Goal: Task Accomplishment & Management: Manage account settings

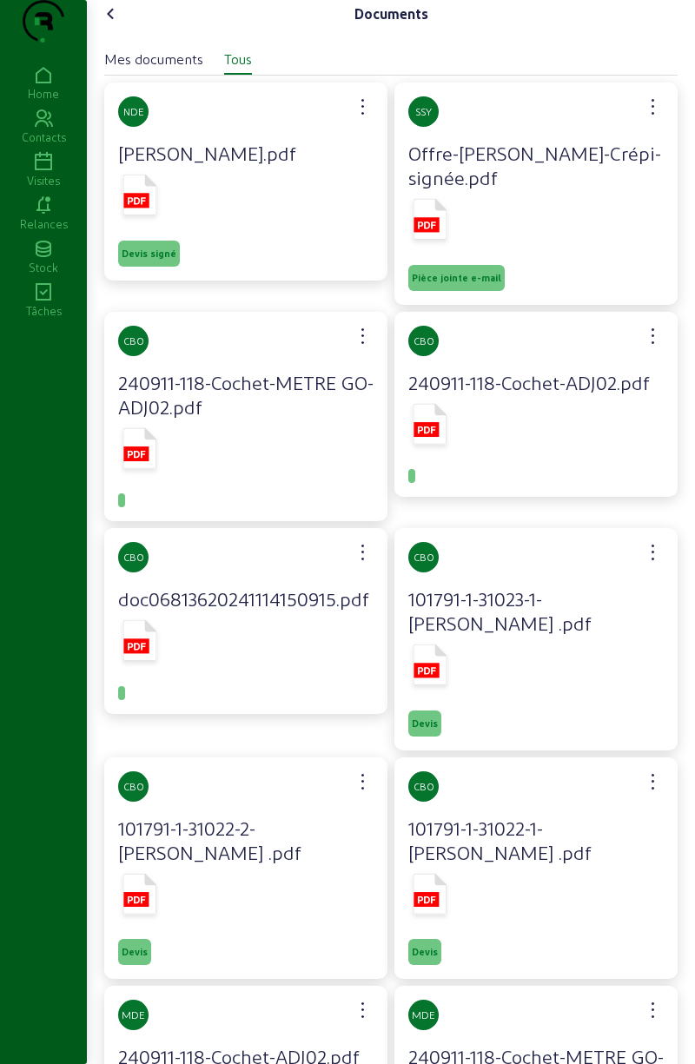
click at [45, 173] on icon at bounding box center [43, 162] width 87 height 21
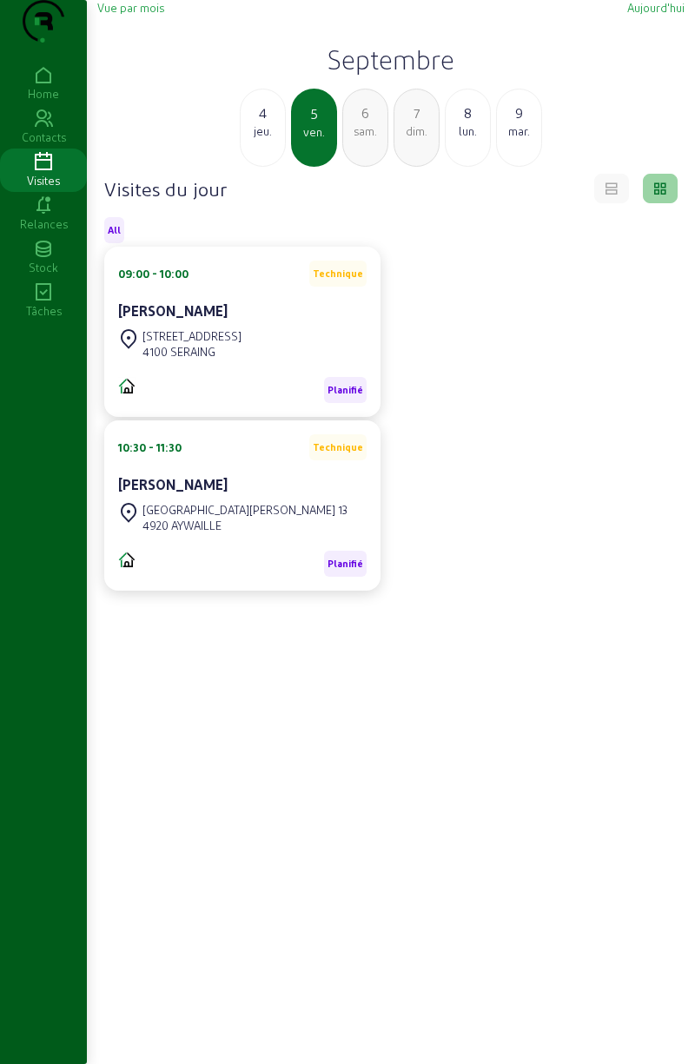
click at [271, 139] on div "jeu." at bounding box center [263, 131] width 44 height 16
click at [262, 139] on div "mer." at bounding box center [263, 131] width 44 height 16
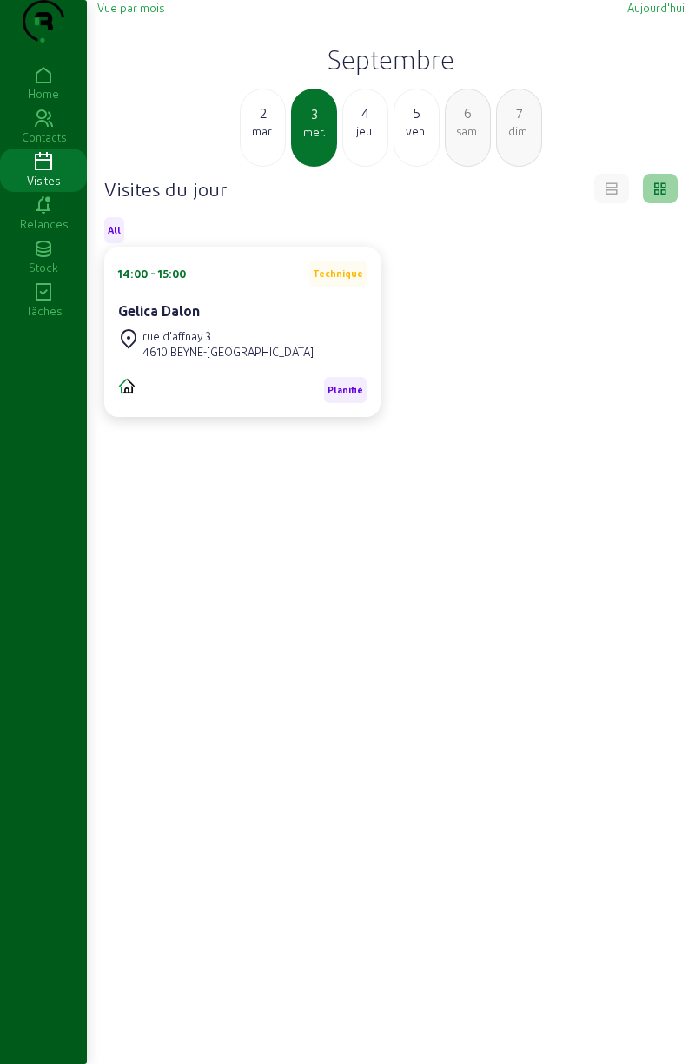
click at [262, 139] on div "mar." at bounding box center [263, 131] width 44 height 16
click at [260, 139] on div "lun." at bounding box center [263, 131] width 44 height 16
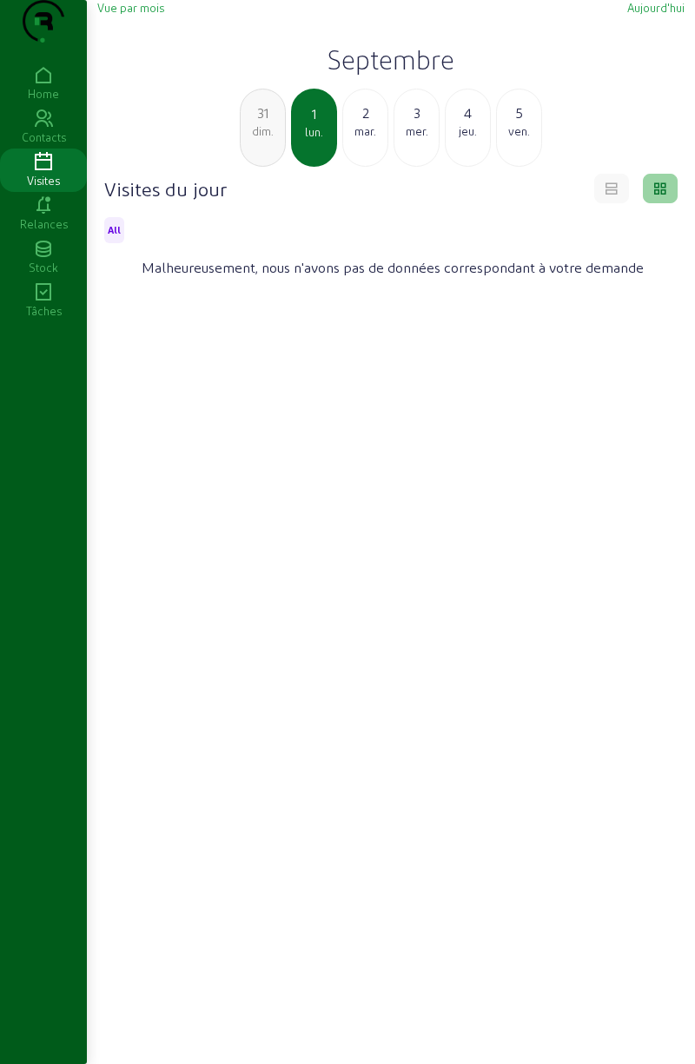
click at [363, 139] on div "mar." at bounding box center [365, 131] width 44 height 16
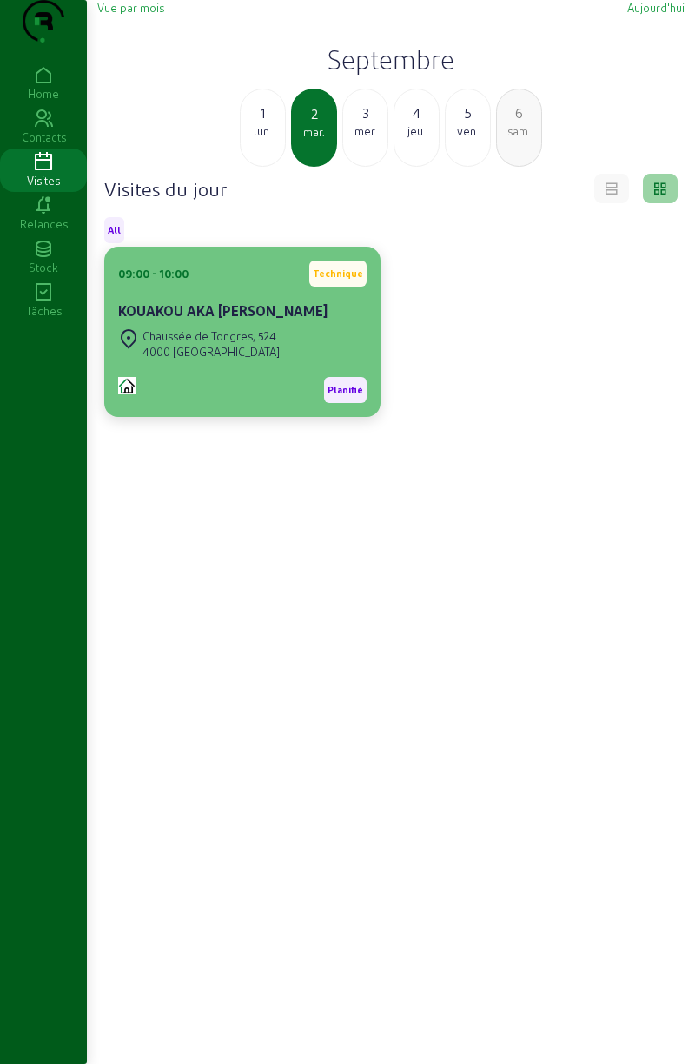
click at [213, 360] on div "Chaussée de Tongres, 524 4000 LIÈGE" at bounding box center [198, 344] width 161 height 38
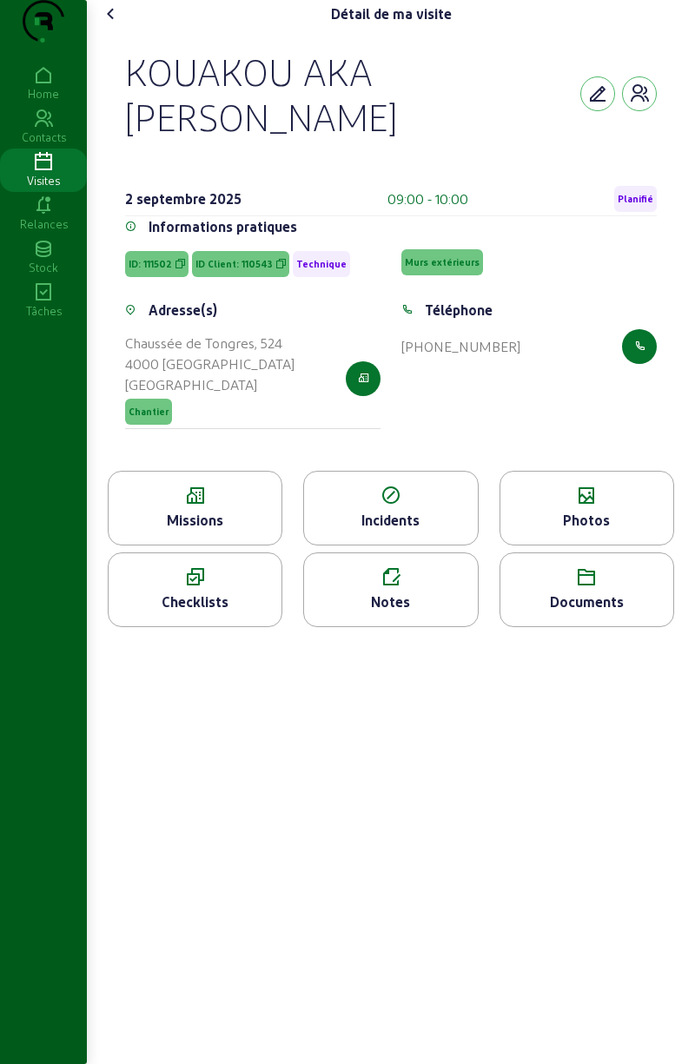
click at [577, 497] on div "Photos" at bounding box center [586, 508] width 175 height 75
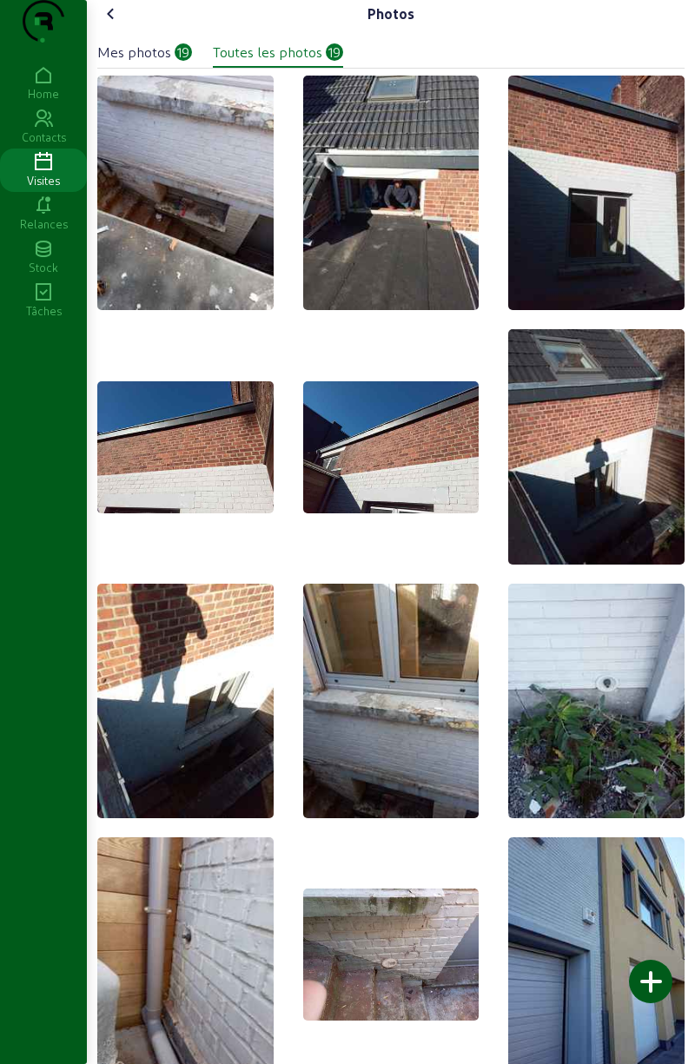
click at [112, 24] on icon at bounding box center [111, 13] width 21 height 21
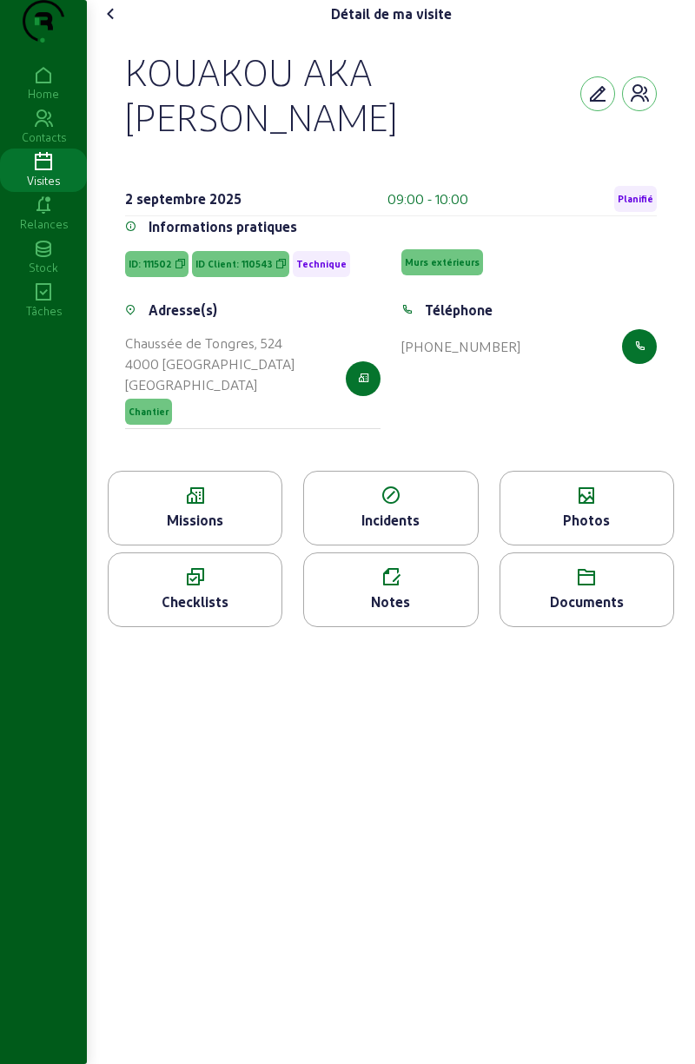
click at [125, 28] on cam-font-icon at bounding box center [111, 14] width 28 height 28
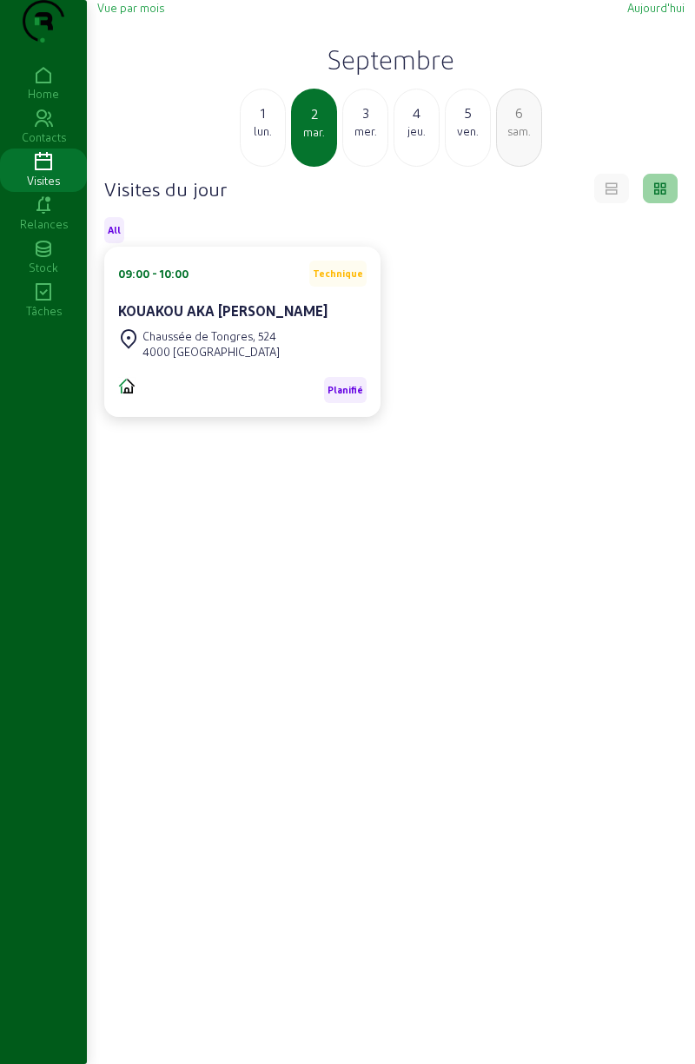
click at [361, 123] on div "3" at bounding box center [365, 112] width 44 height 21
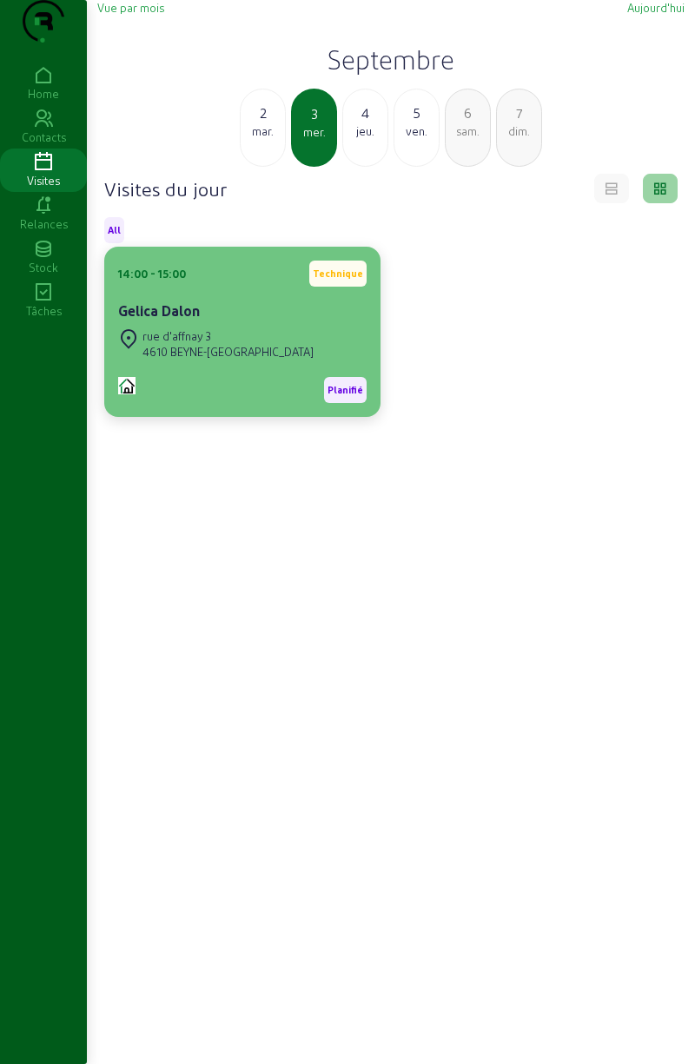
click at [224, 325] on div "Gelica Dalon" at bounding box center [242, 312] width 248 height 24
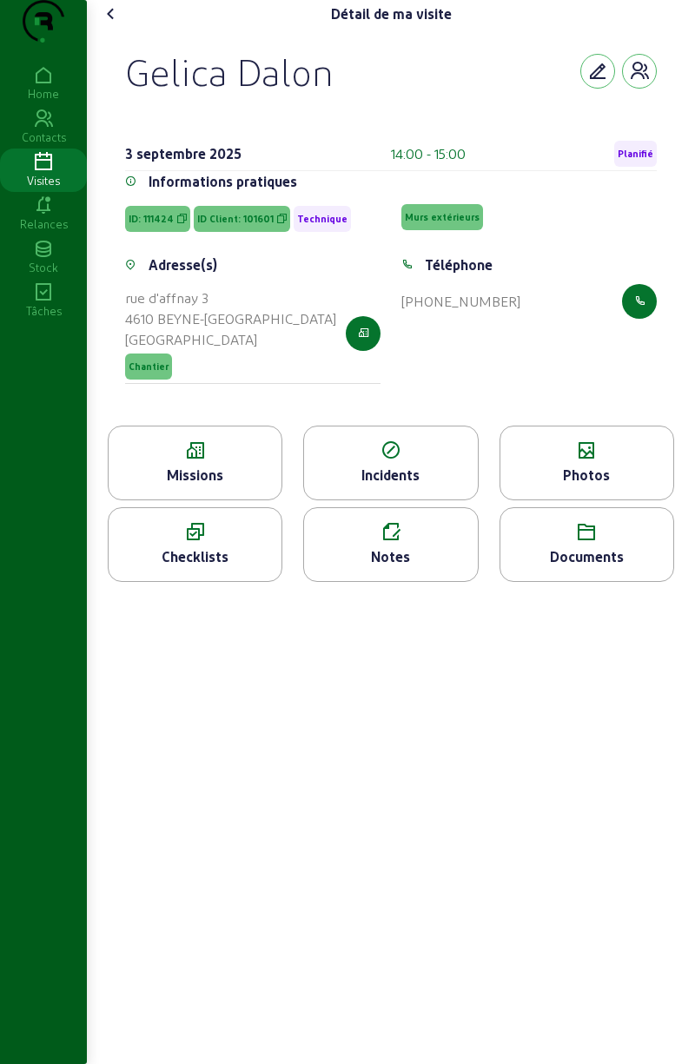
click at [590, 497] on div "Photos" at bounding box center [586, 462] width 175 height 75
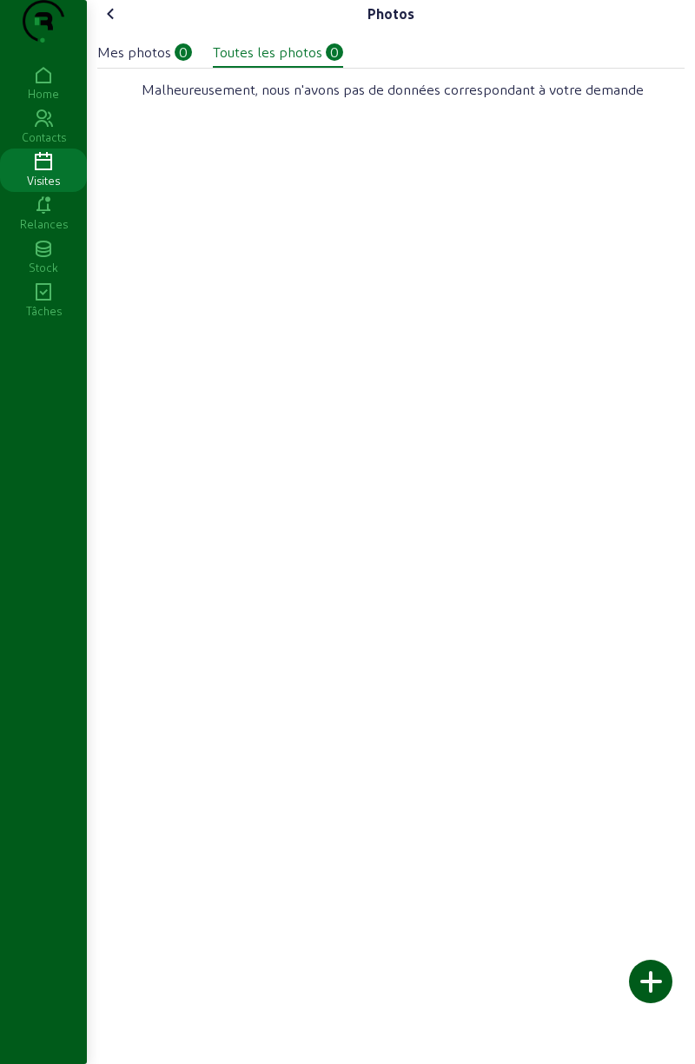
click at [656, 978] on div at bounding box center [650, 980] width 43 height 43
click at [41, 188] on div "Visites" at bounding box center [43, 181] width 87 height 16
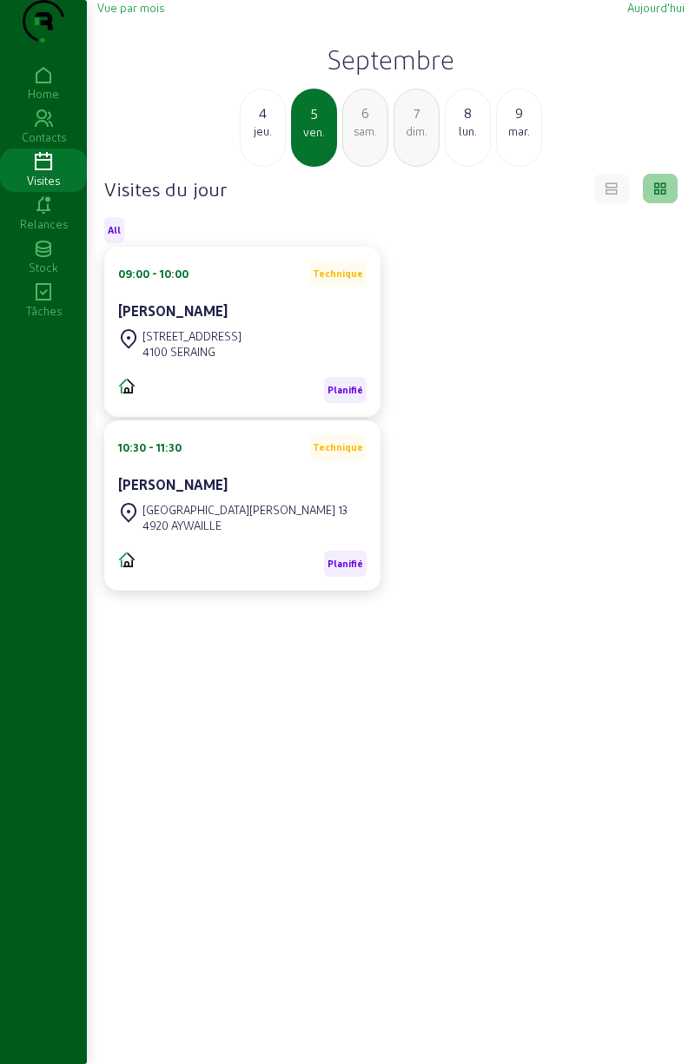
click at [254, 123] on div "4" at bounding box center [263, 112] width 44 height 21
click at [266, 139] on div "mer." at bounding box center [263, 131] width 44 height 16
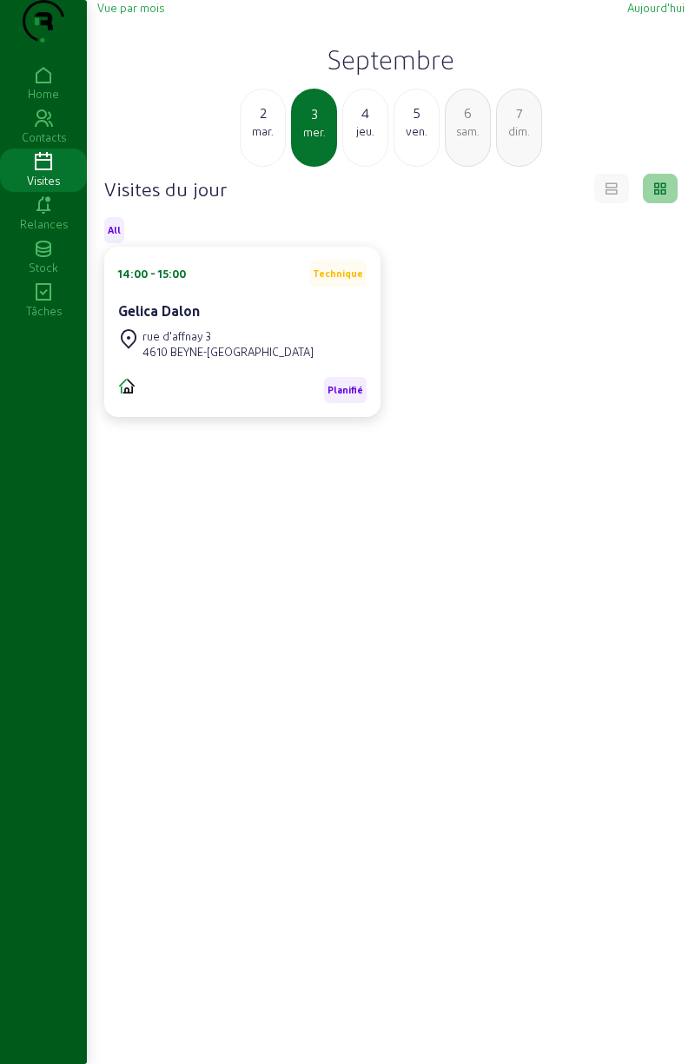
click at [266, 139] on div "mar." at bounding box center [263, 131] width 44 height 16
click at [359, 139] on div "mer." at bounding box center [365, 131] width 44 height 16
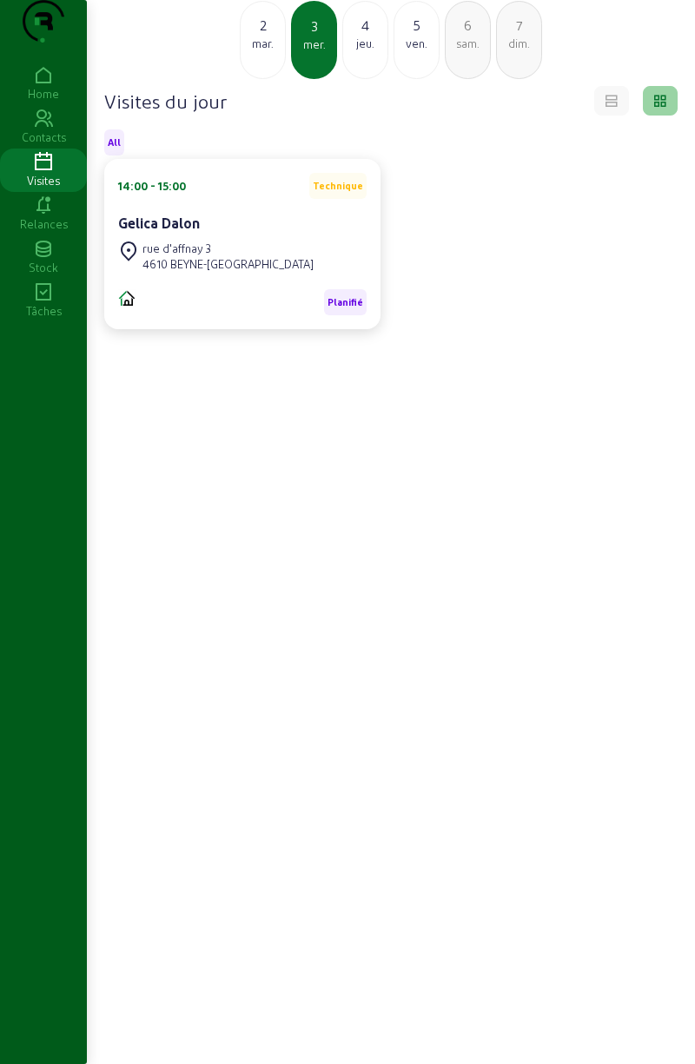
click at [380, 51] on div "jeu." at bounding box center [365, 44] width 44 height 16
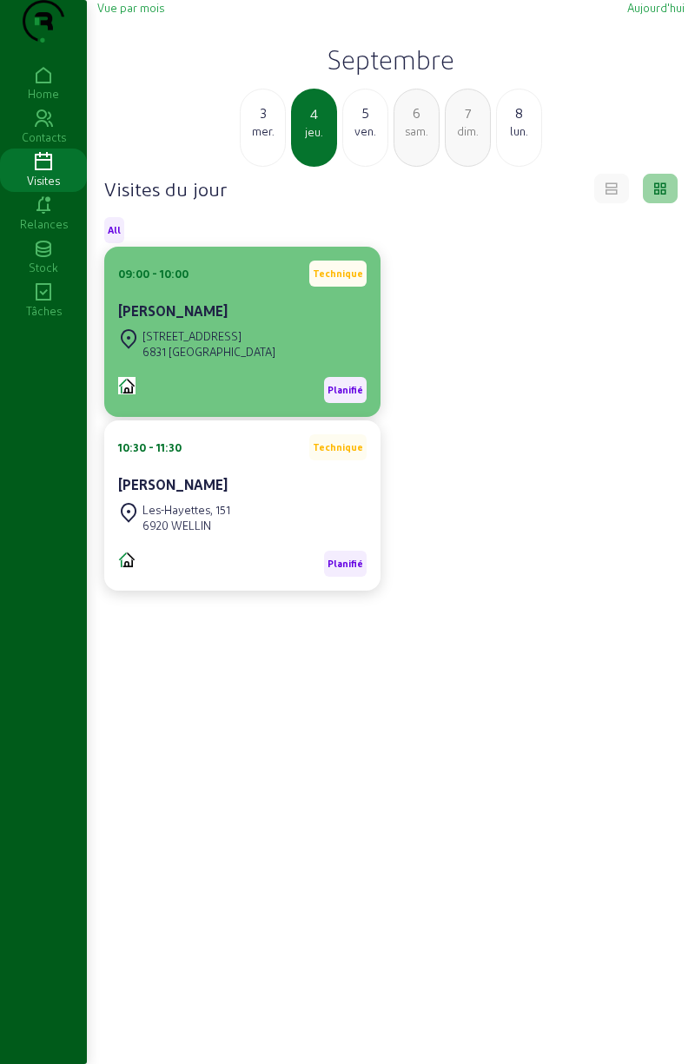
click at [219, 344] on div "Rue de la Gare, 27" at bounding box center [208, 336] width 133 height 16
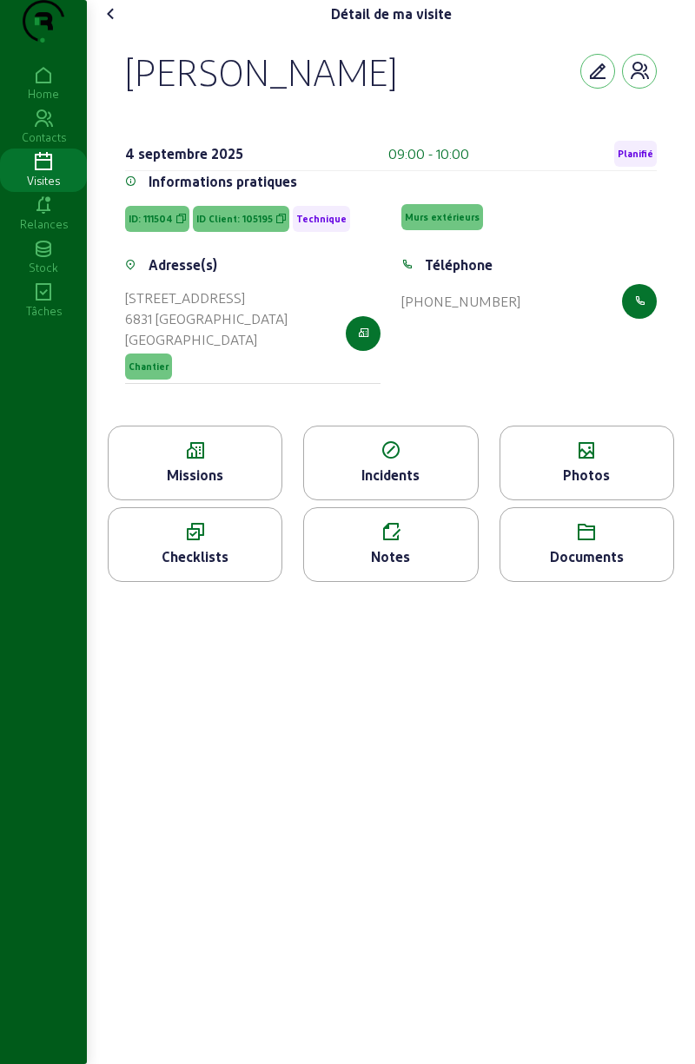
click at [597, 485] on div "Photos" at bounding box center [586, 475] width 173 height 21
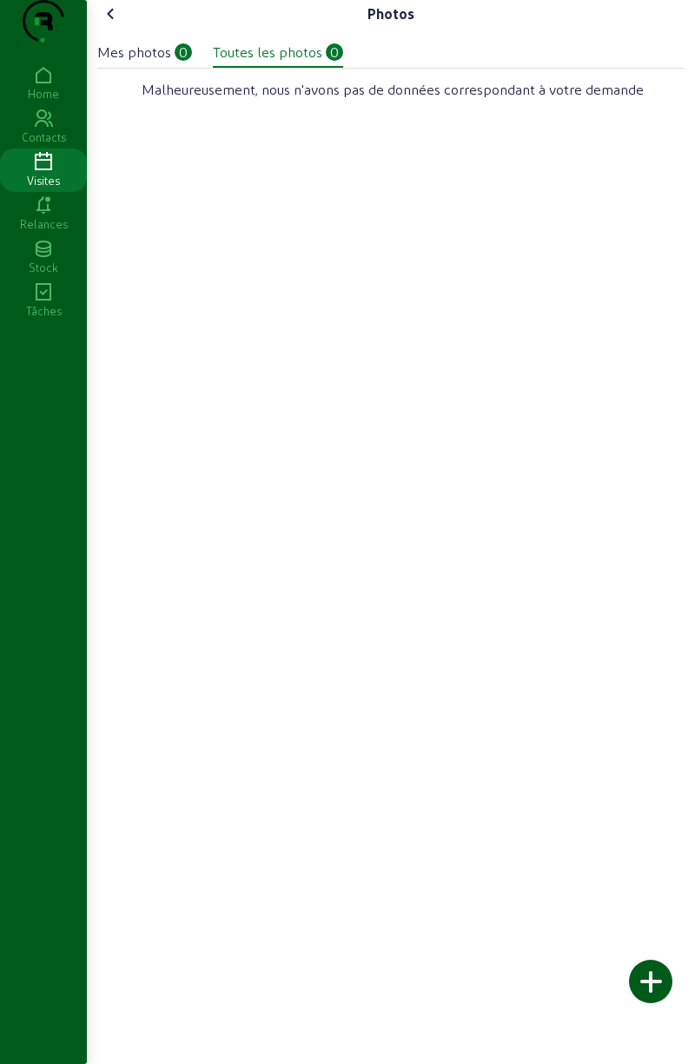
click at [655, 991] on div at bounding box center [650, 980] width 43 height 43
